Goal: Task Accomplishment & Management: Manage account settings

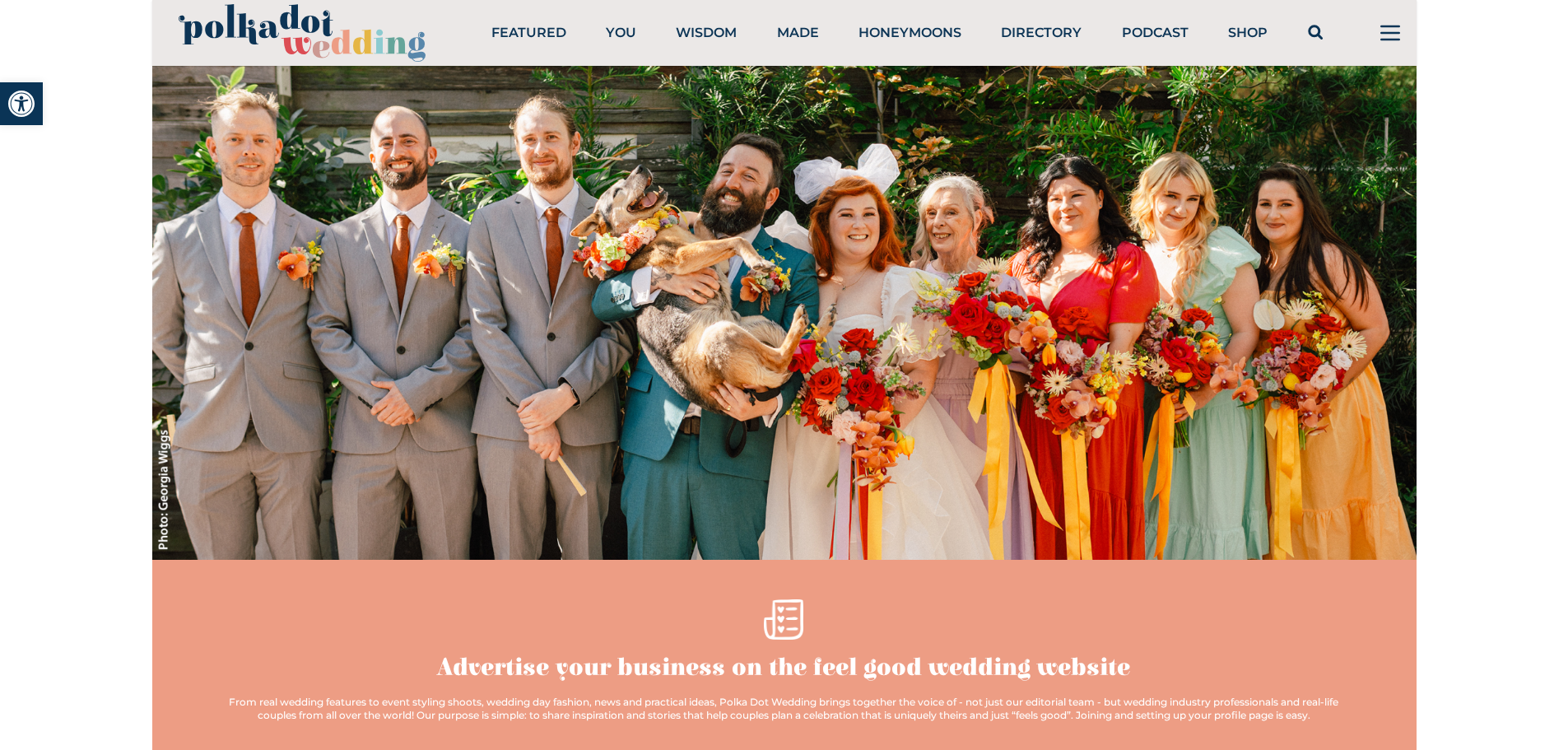
click at [1381, 51] on icon at bounding box center [1390, 32] width 39 height 39
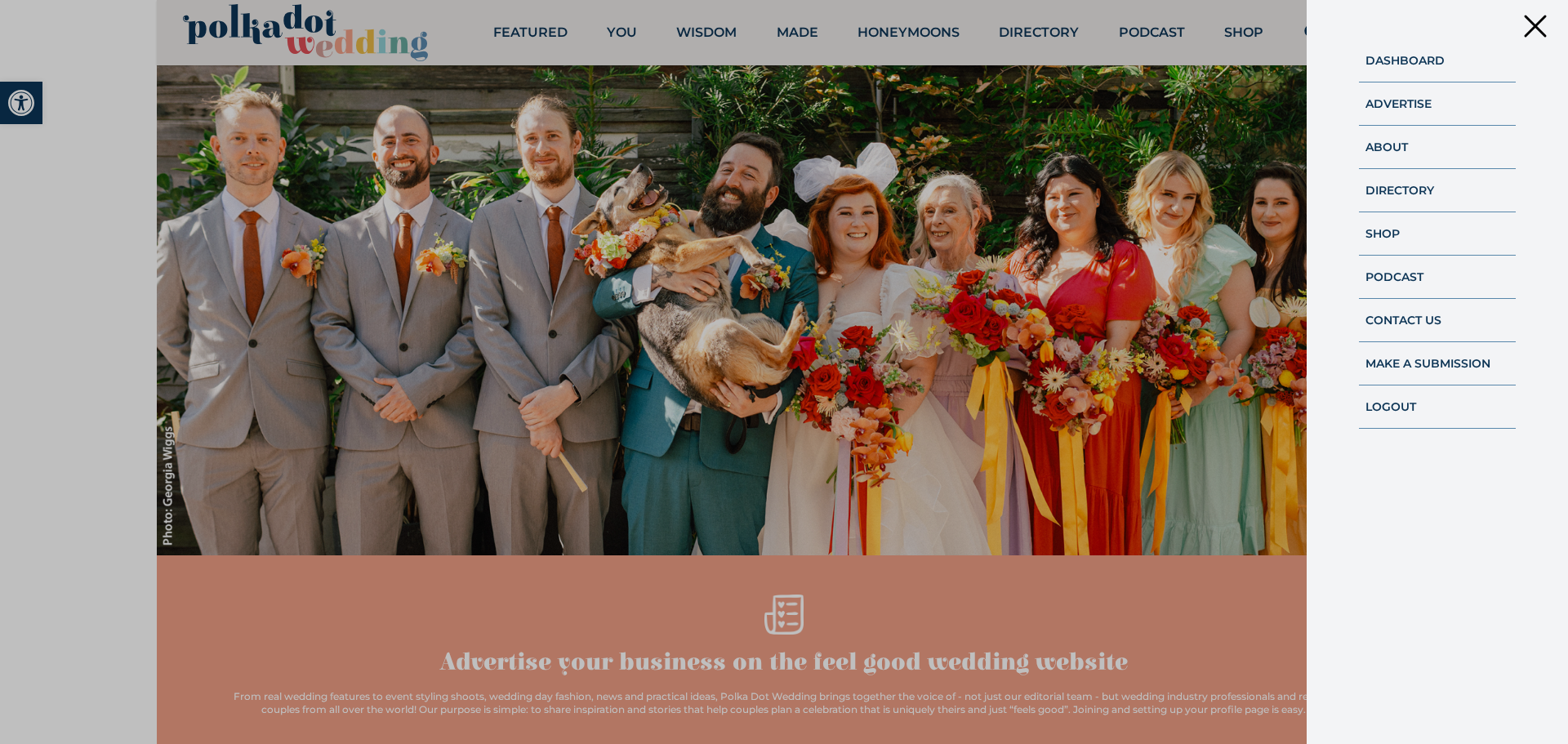
click at [1381, 31] on div "Dashboard Advertise About Directory Shop Podcast Contact Us Make A Submission L…" at bounding box center [1437, 372] width 261 height 744
click at [1395, 408] on link "Logout" at bounding box center [1391, 406] width 51 height 14
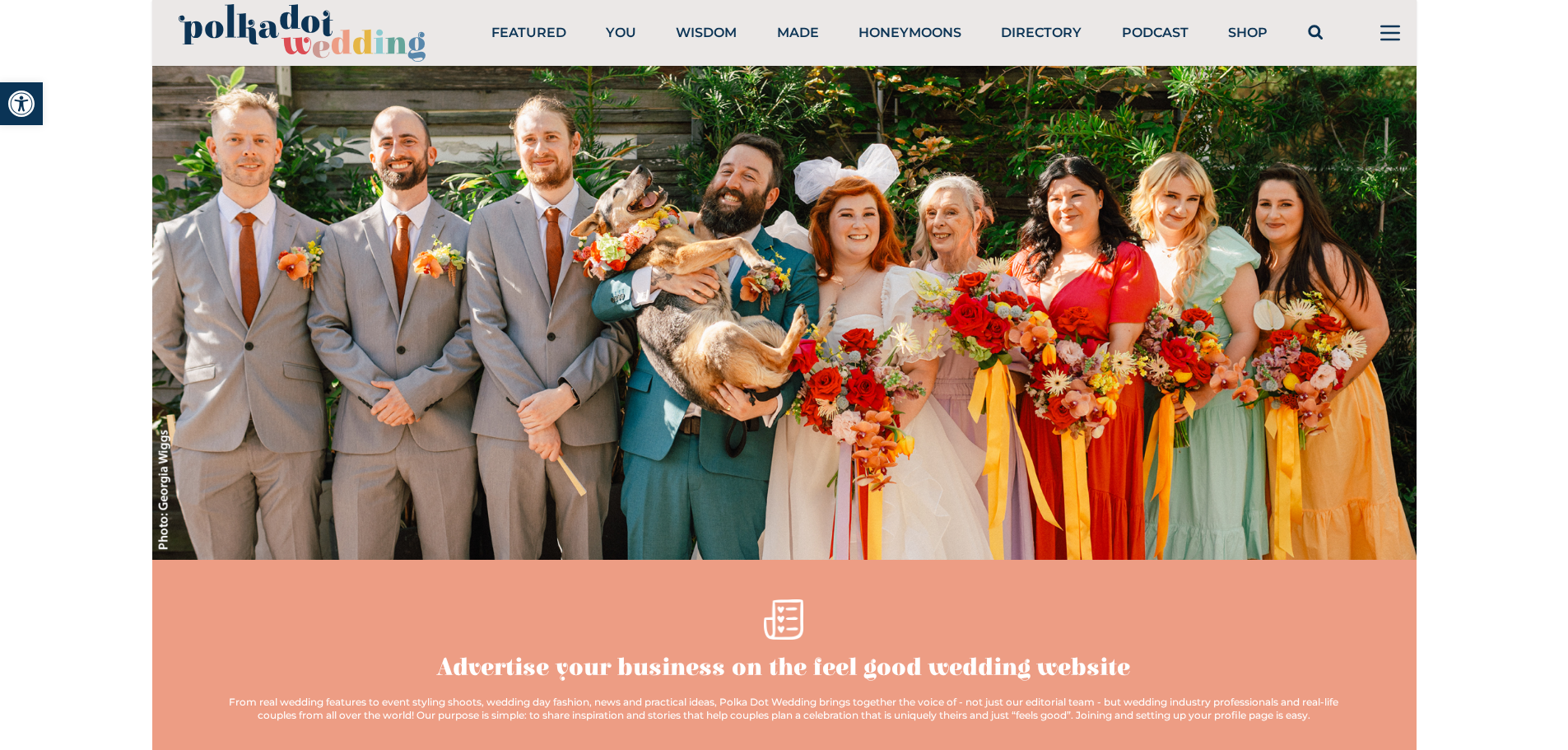
click at [1387, 38] on icon at bounding box center [1390, 32] width 39 height 39
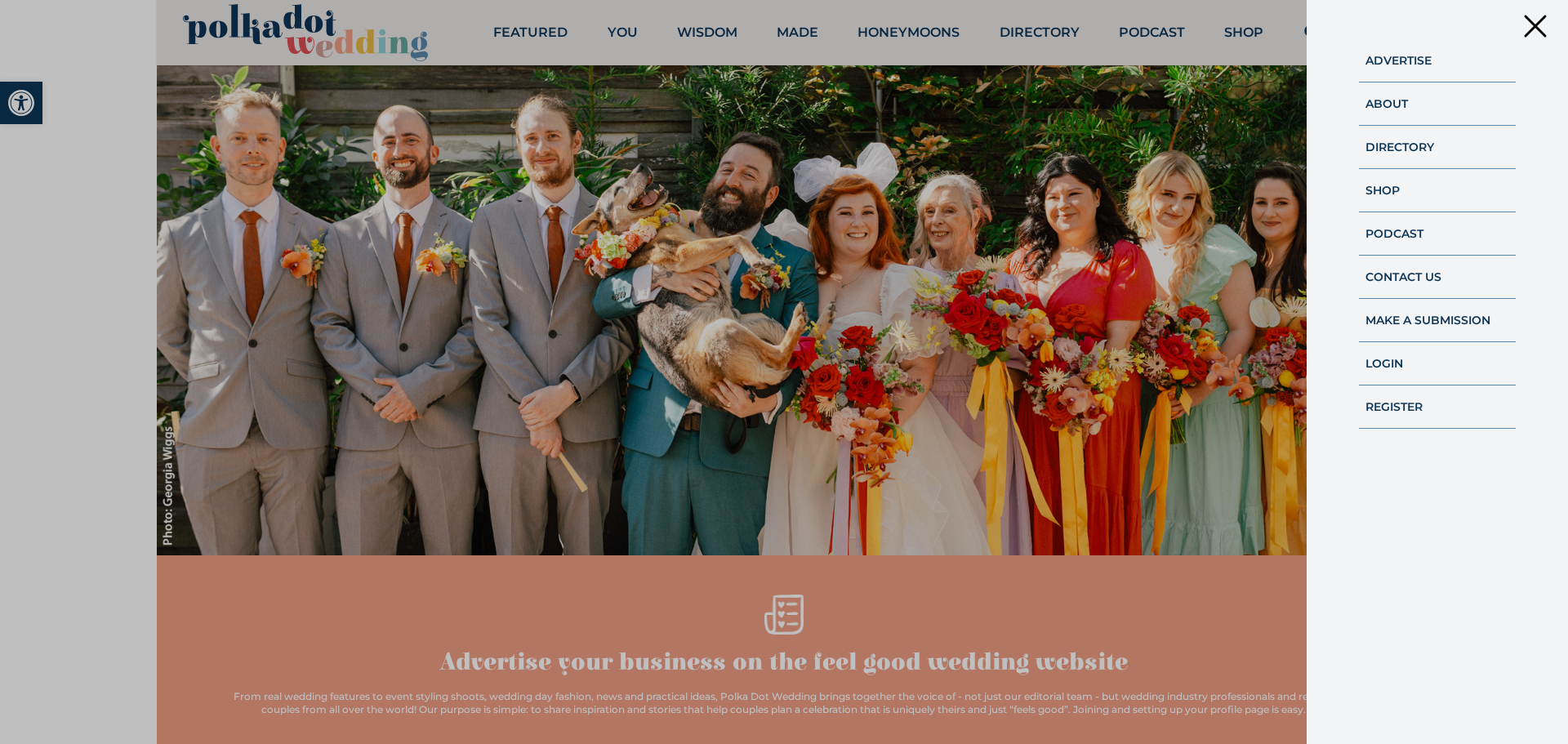
click at [1417, 316] on link "Make A Submission" at bounding box center [1427, 320] width 125 height 14
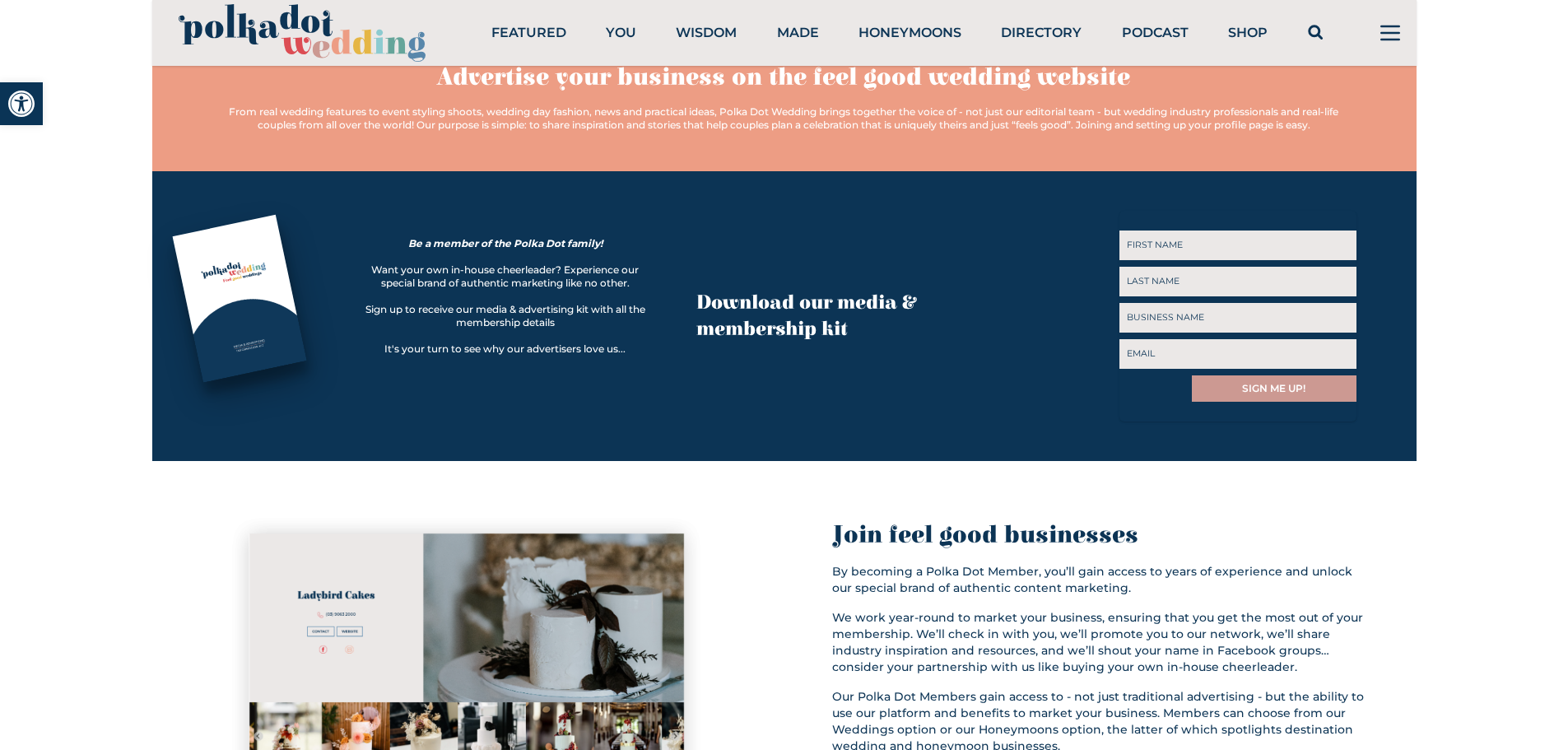
scroll to position [824, 0]
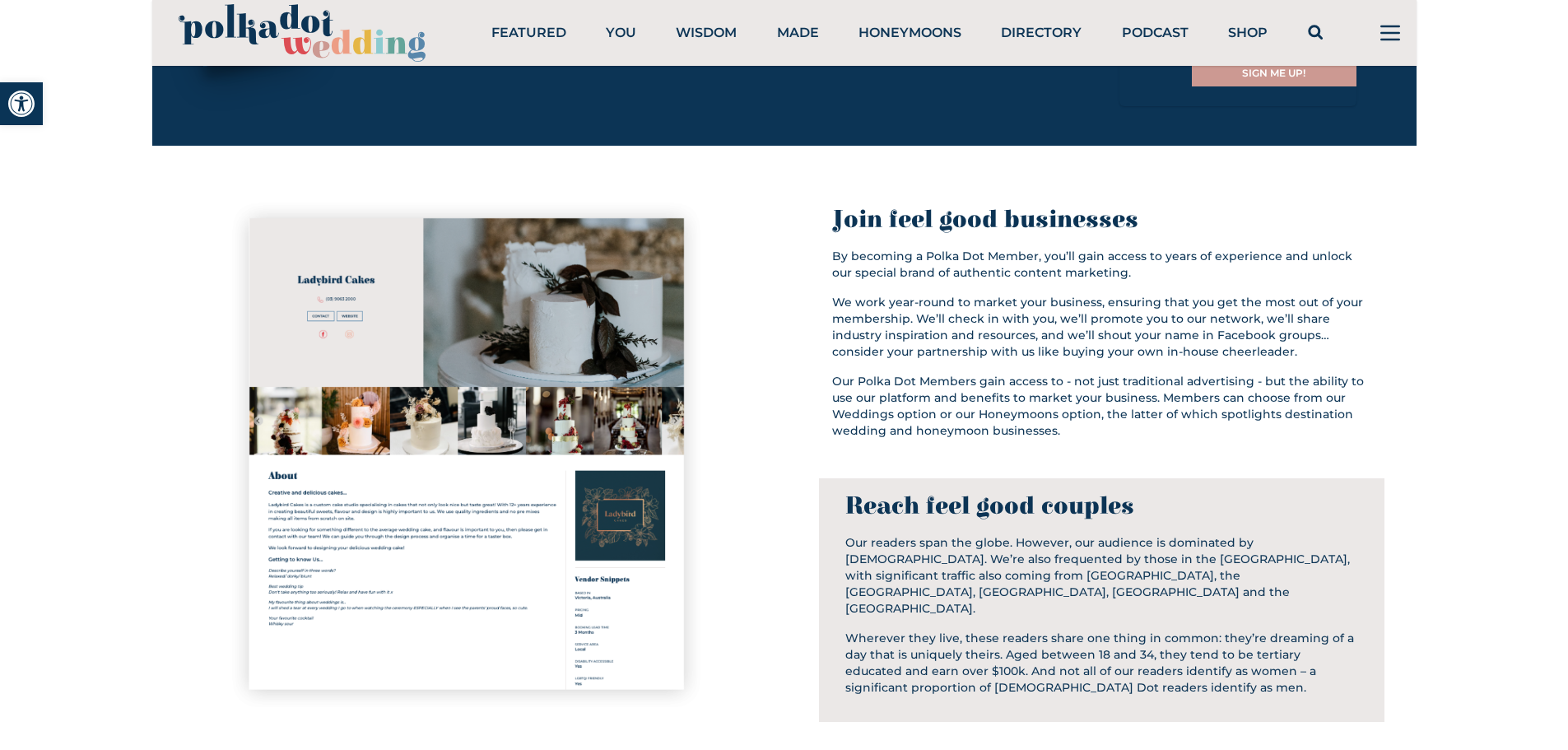
scroll to position [1235, 0]
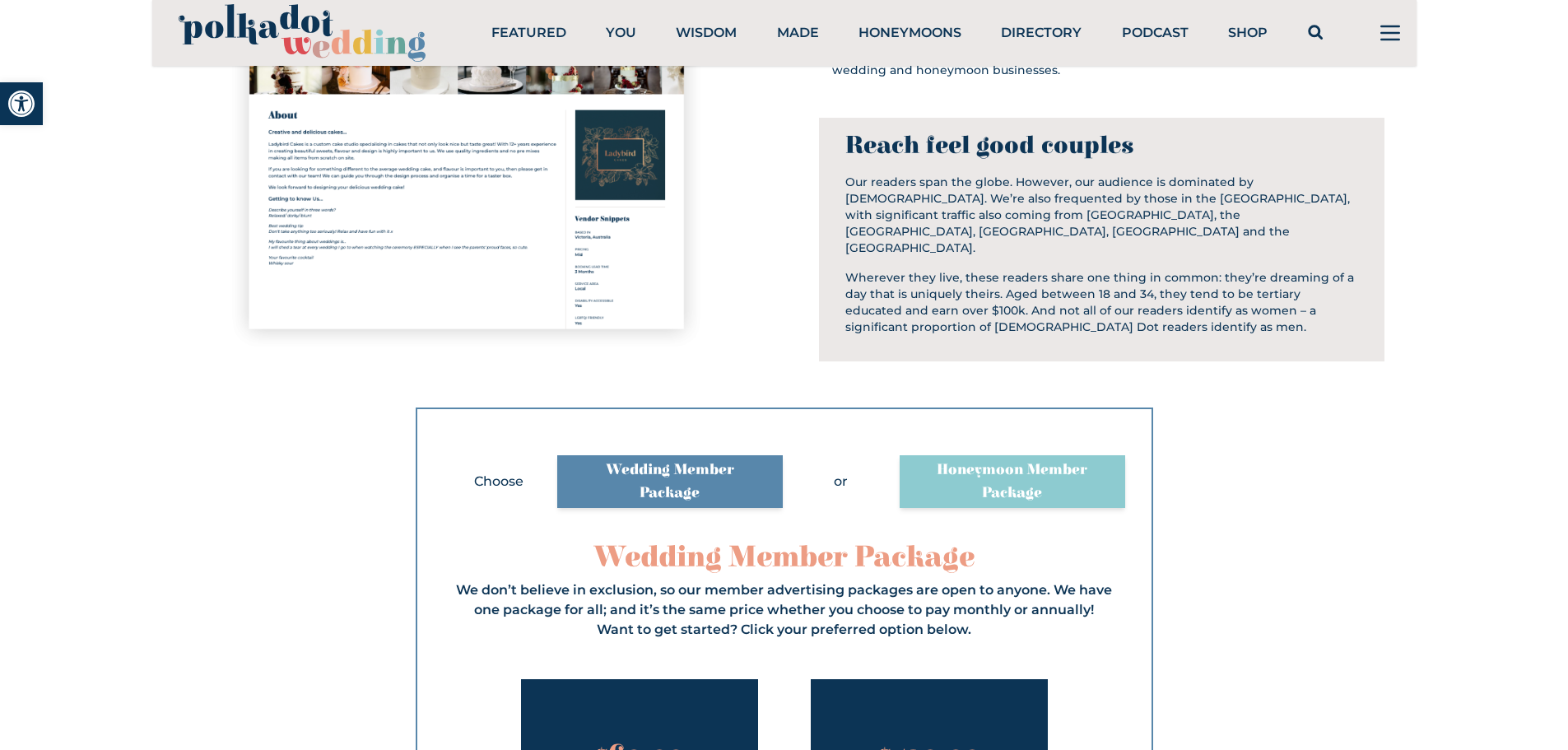
scroll to position [1235, 0]
